Goal: Transaction & Acquisition: Subscribe to service/newsletter

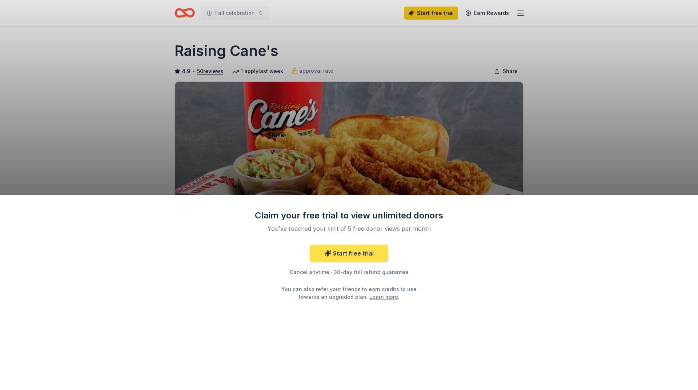
click at [372, 260] on link "Start free trial" at bounding box center [349, 253] width 79 height 17
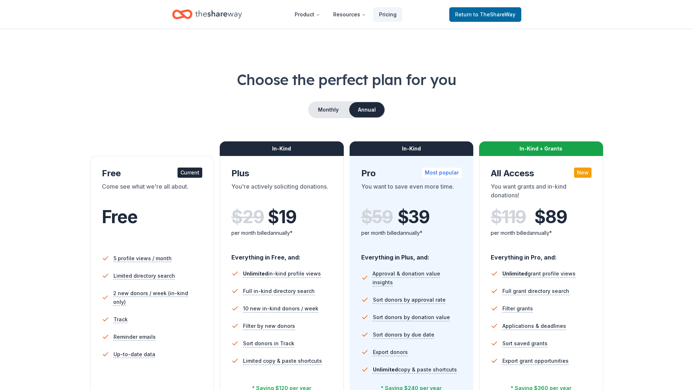
click at [182, 177] on div "Current" at bounding box center [189, 173] width 25 height 10
click at [185, 173] on div "Current" at bounding box center [189, 173] width 25 height 10
click at [186, 198] on div "Come see what we're all about." at bounding box center [152, 192] width 101 height 20
click at [125, 222] on span "Free" at bounding box center [120, 216] width 36 height 21
drag, startPoint x: 112, startPoint y: 176, endPoint x: 121, endPoint y: 192, distance: 18.0
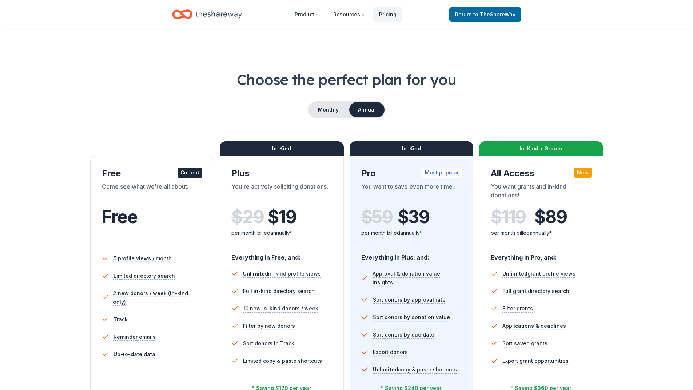
click at [115, 182] on div "Free Current Come see what we're all about. Free" at bounding box center [152, 207] width 101 height 79
click at [138, 190] on div "Come see what we're all about." at bounding box center [152, 192] width 101 height 20
click at [138, 189] on div "Come see what we're all about." at bounding box center [152, 192] width 101 height 20
drag, startPoint x: 138, startPoint y: 189, endPoint x: 140, endPoint y: 196, distance: 6.7
click at [139, 191] on div "Come see what we're all about." at bounding box center [152, 192] width 101 height 20
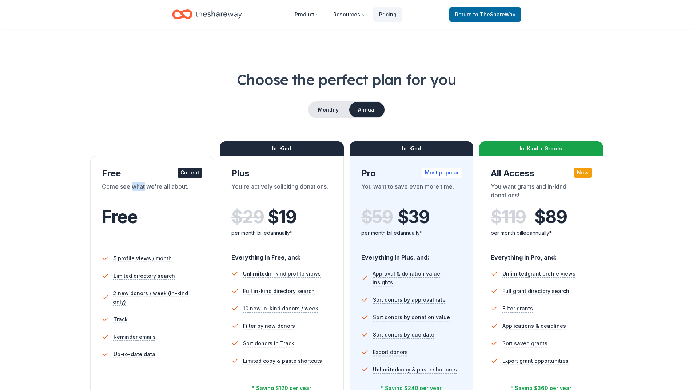
click at [141, 202] on div "Come see what we're all about." at bounding box center [152, 192] width 101 height 20
click at [143, 202] on div "Come see what we're all about." at bounding box center [152, 192] width 101 height 20
click at [327, 109] on button "Monthly" at bounding box center [328, 109] width 39 height 15
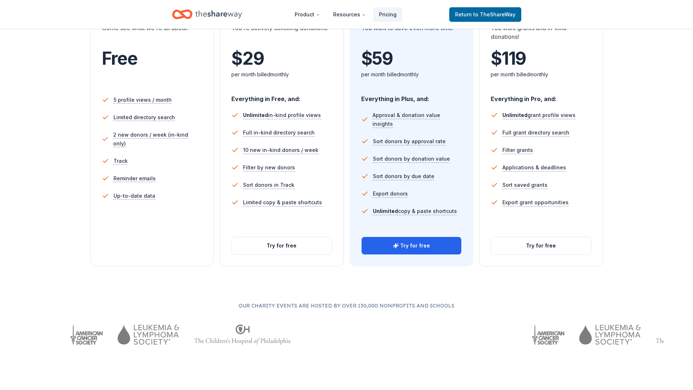
scroll to position [145, 0]
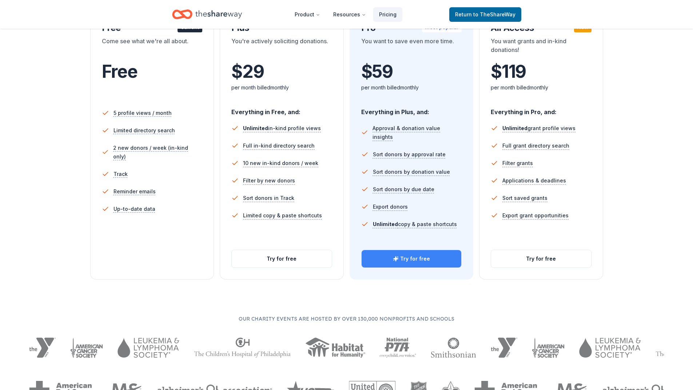
click at [414, 258] on button "Try for free" at bounding box center [411, 258] width 100 height 17
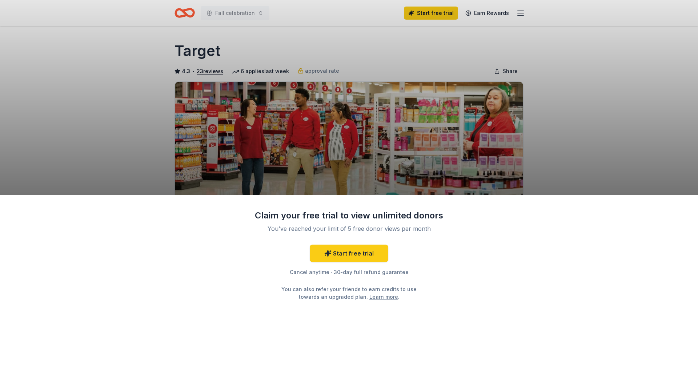
click at [293, 163] on div "Claim your free trial to view unlimited donors You've reached your limit of 5 f…" at bounding box center [349, 195] width 698 height 390
click at [143, 66] on div "Claim your free trial to view unlimited donors You've reached your limit of 5 f…" at bounding box center [349, 195] width 698 height 390
click at [129, 78] on div "Claim your free trial to view unlimited donors You've reached your limit of 5 f…" at bounding box center [349, 195] width 698 height 390
click at [634, 97] on div "Claim your free trial to view unlimited donors You've reached your limit of 5 f…" at bounding box center [349, 195] width 698 height 390
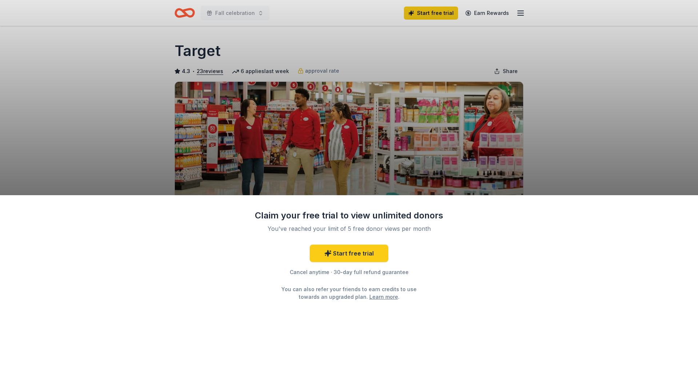
click at [632, 101] on div "Claim your free trial to view unlimited donors You've reached your limit of 5 f…" at bounding box center [349, 195] width 698 height 390
